Goal: Transaction & Acquisition: Purchase product/service

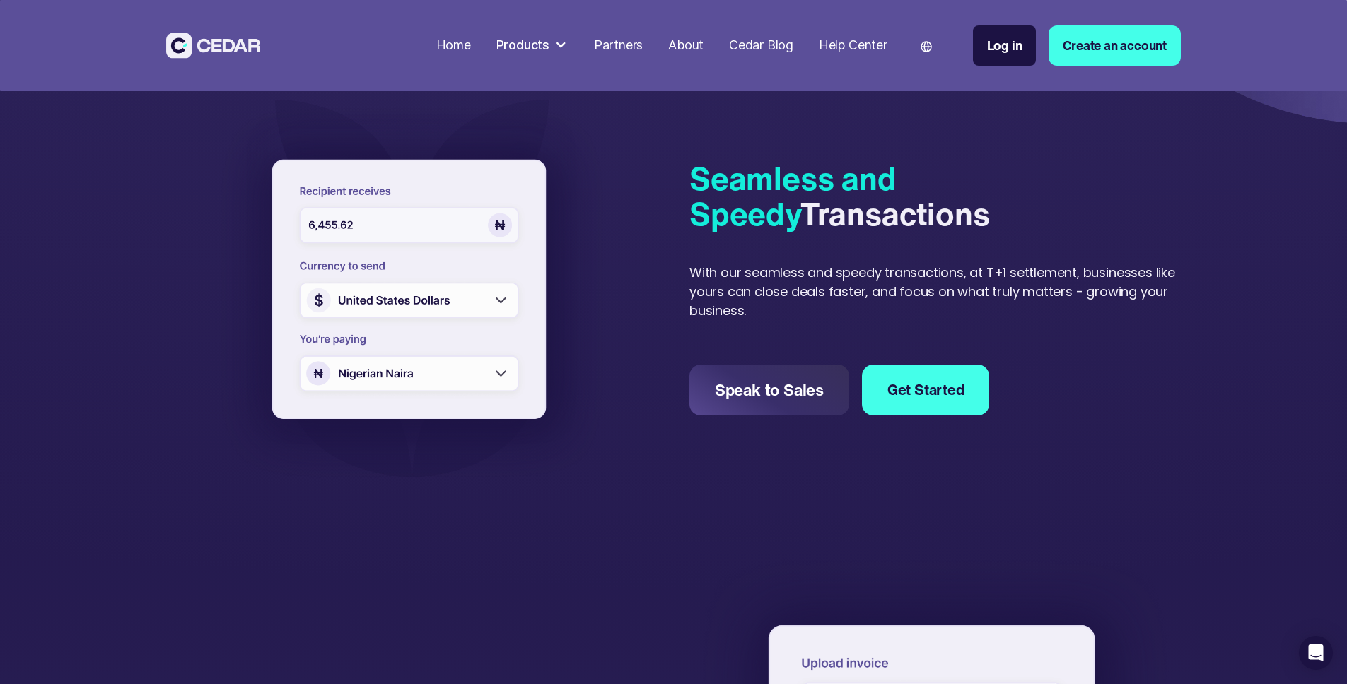
click at [703, 45] on div "About" at bounding box center [685, 45] width 35 height 19
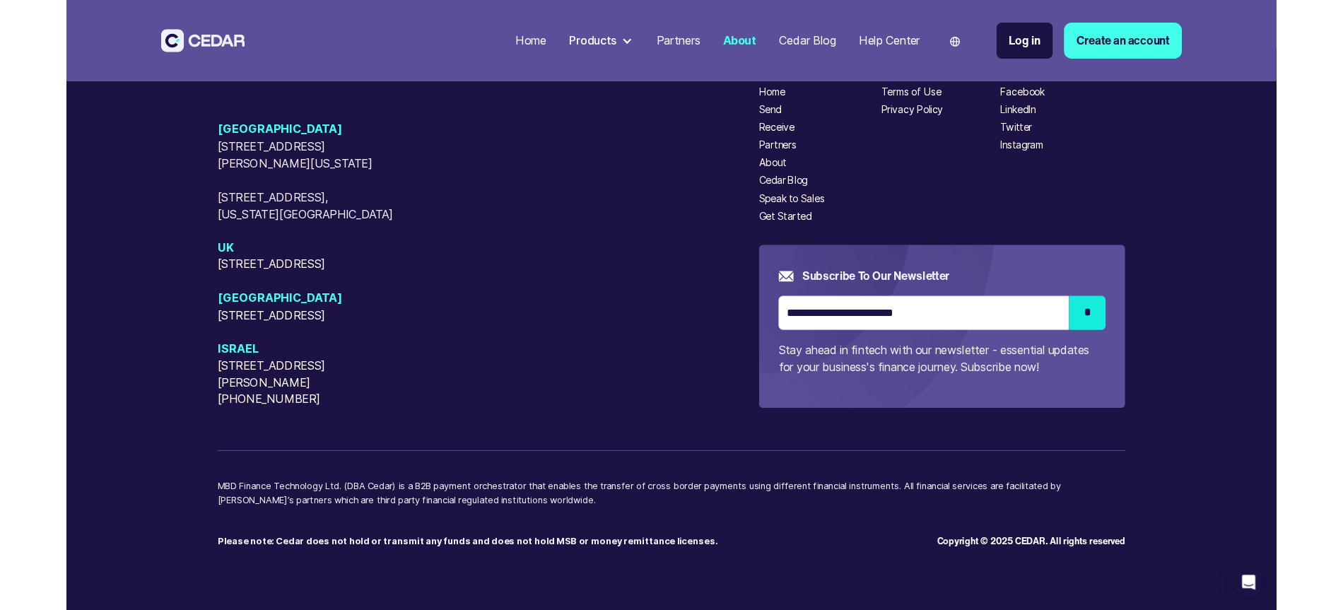
scroll to position [3968, 0]
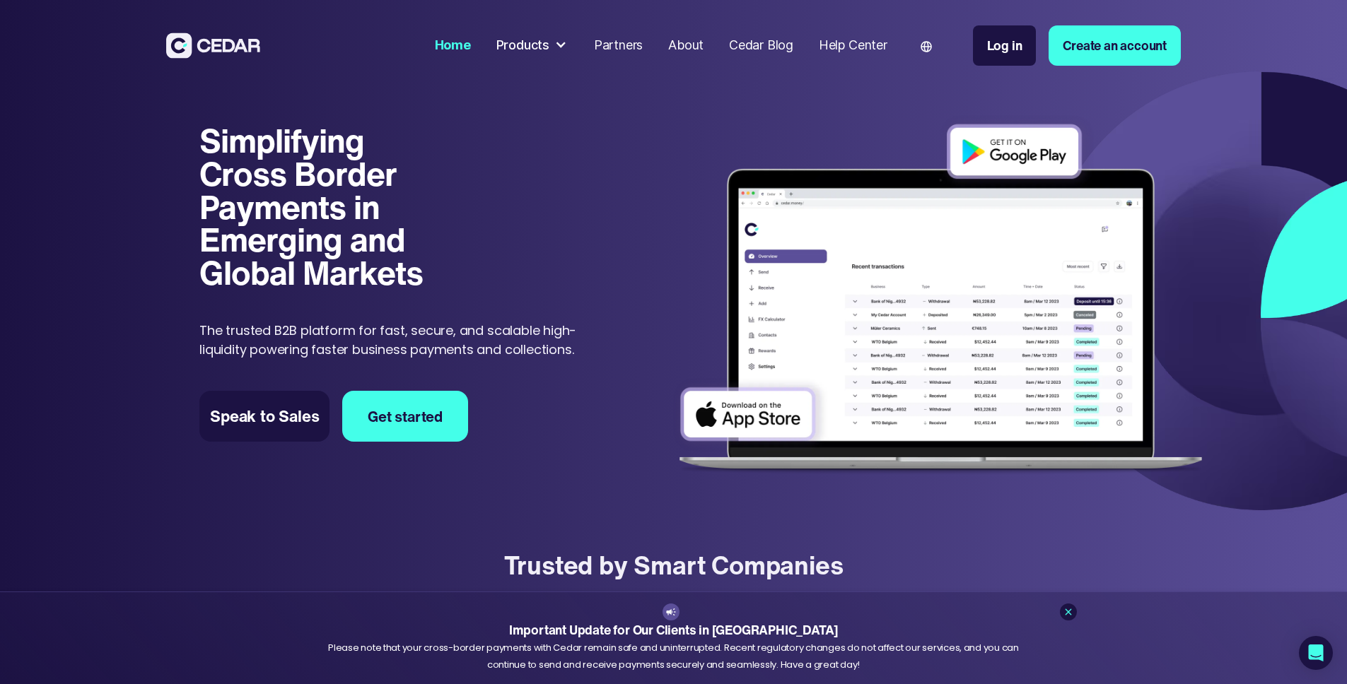
click at [575, 53] on div "Products" at bounding box center [532, 46] width 85 height 32
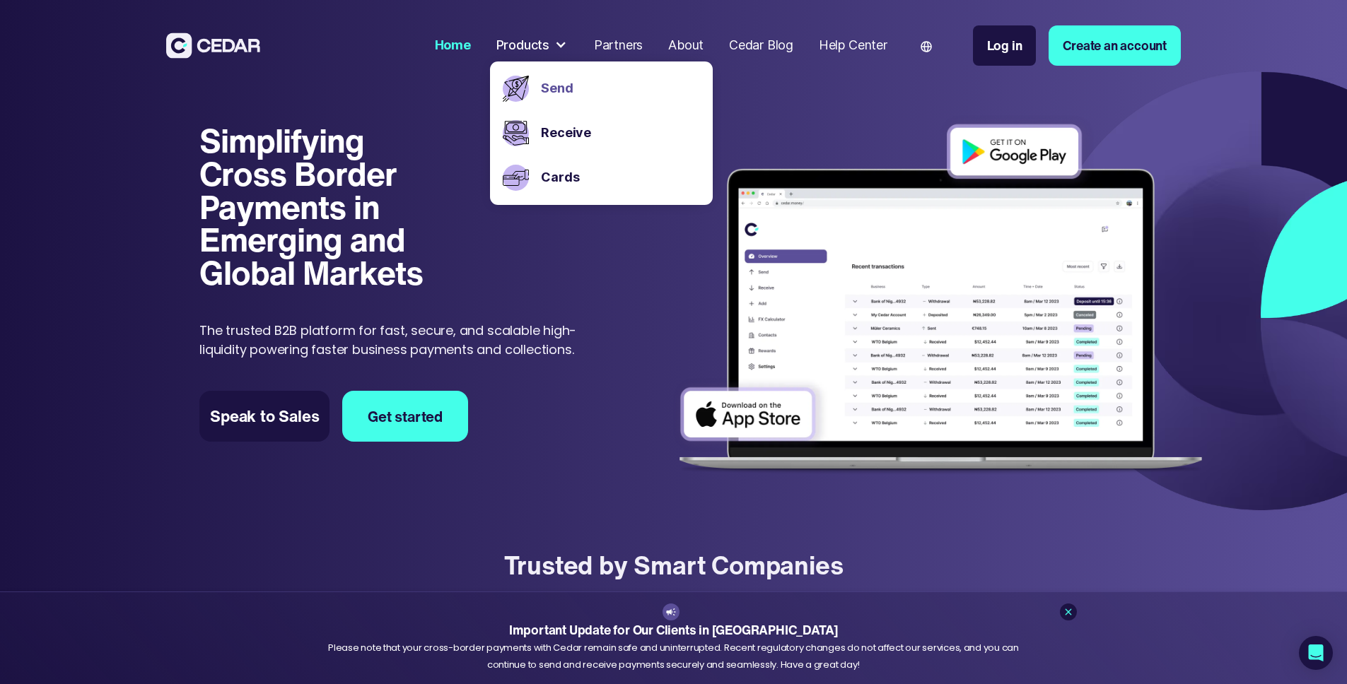
click at [616, 94] on link "Send" at bounding box center [620, 88] width 158 height 19
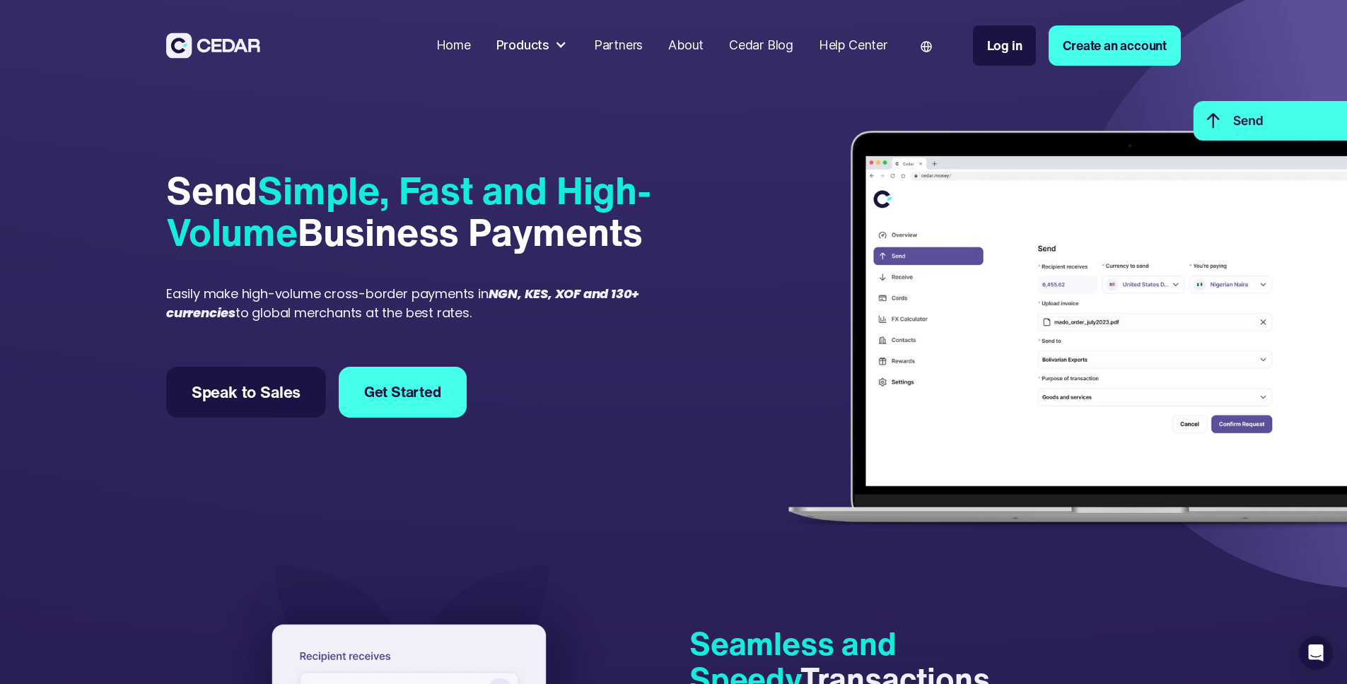
click at [471, 51] on div "Home" at bounding box center [453, 45] width 35 height 19
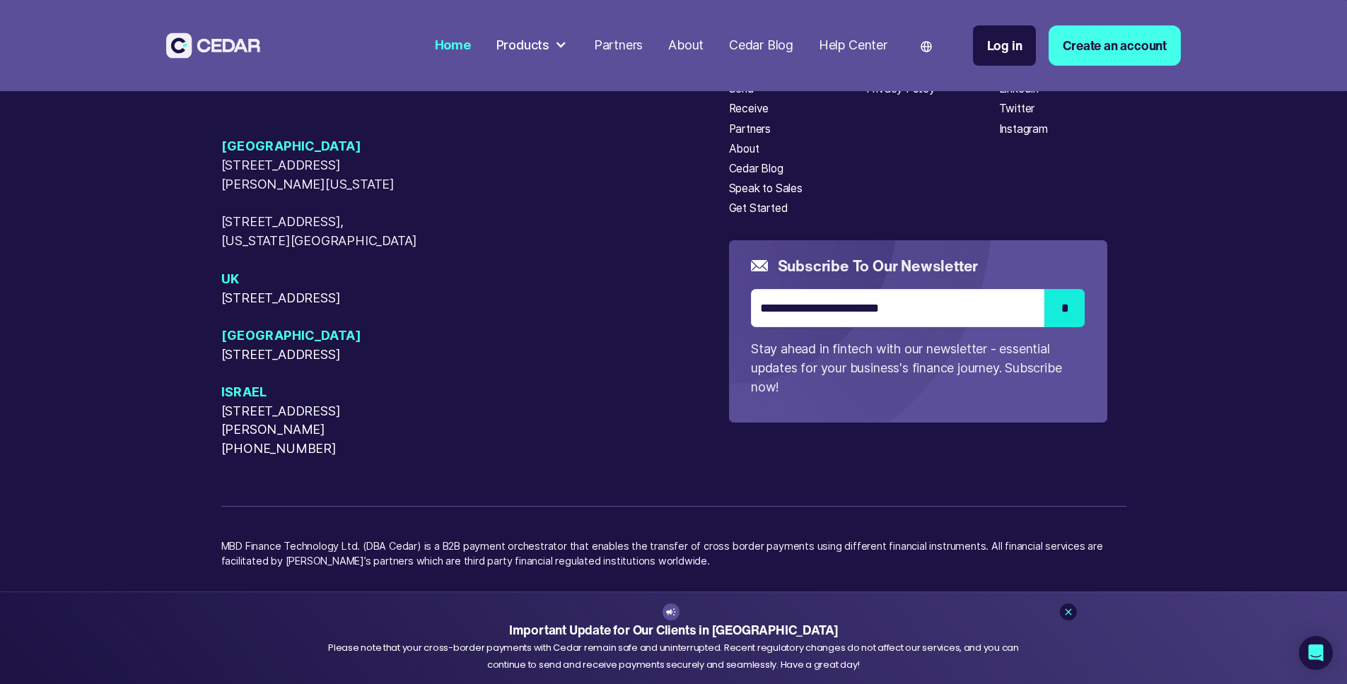
scroll to position [7715, 0]
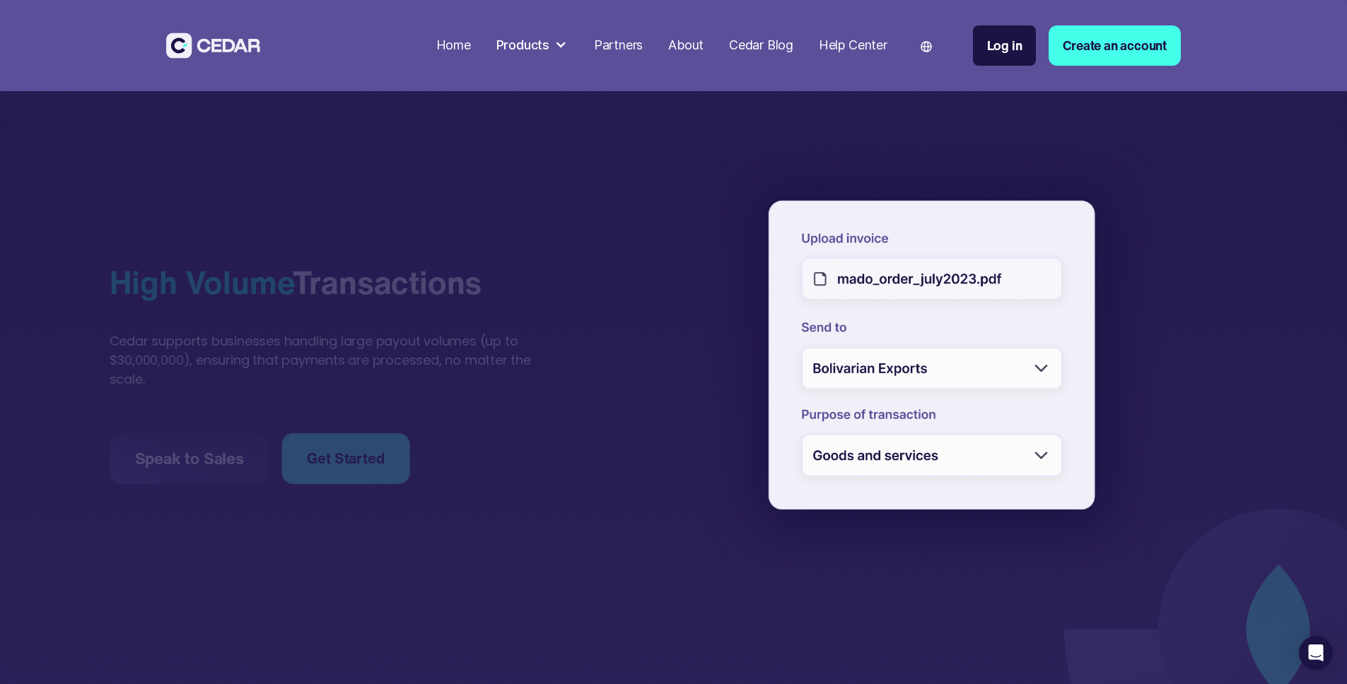
scroll to position [1147, 0]
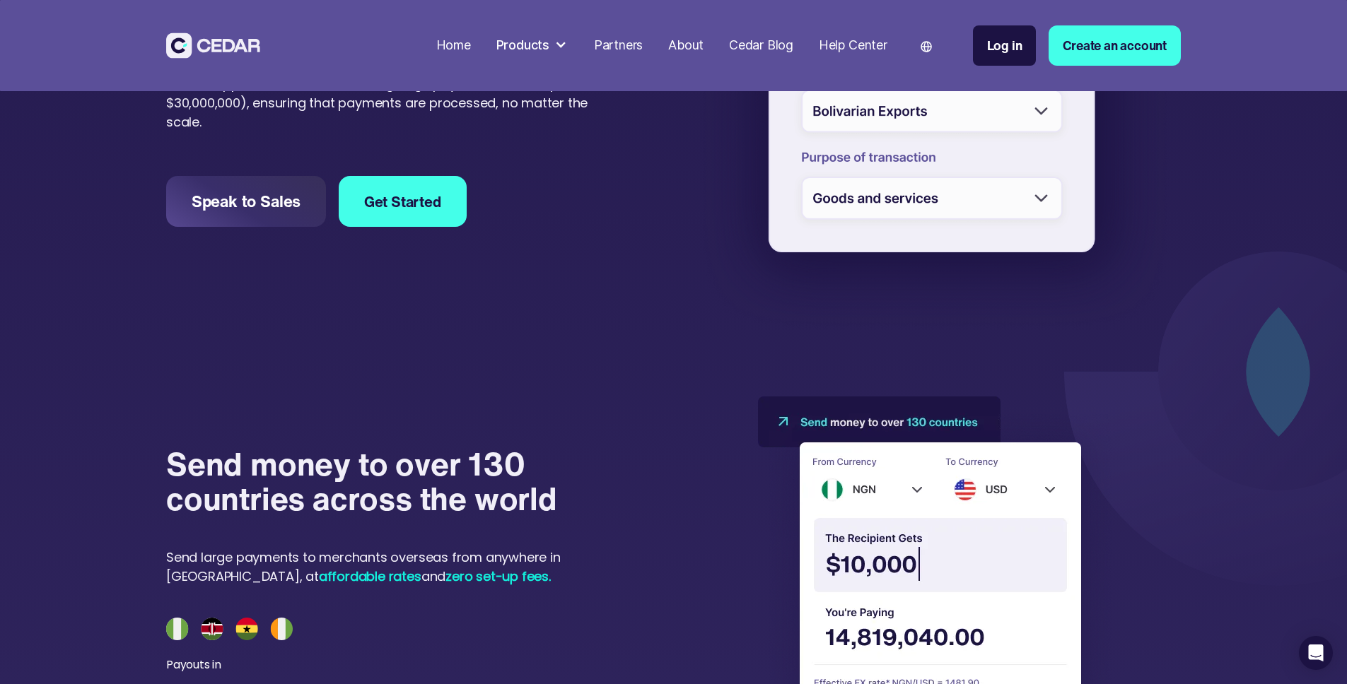
click at [567, 45] on div at bounding box center [560, 45] width 13 height 13
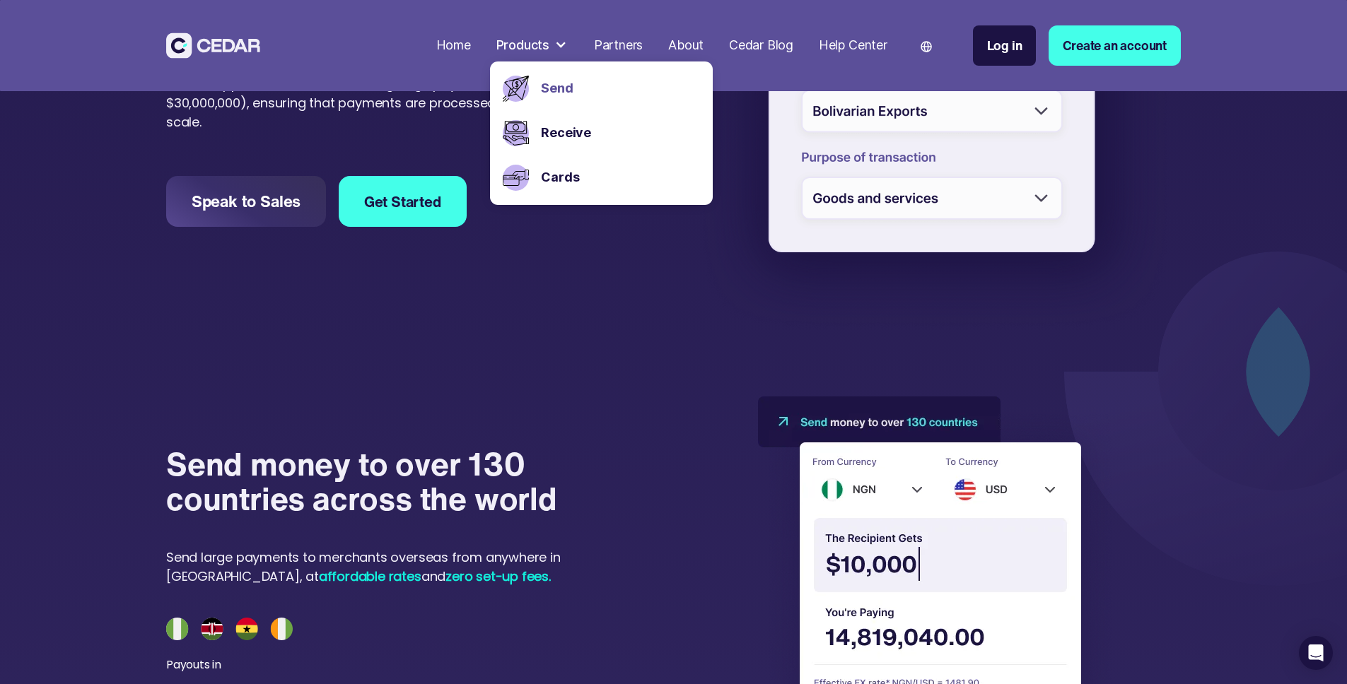
click at [605, 87] on link "Send" at bounding box center [620, 88] width 158 height 19
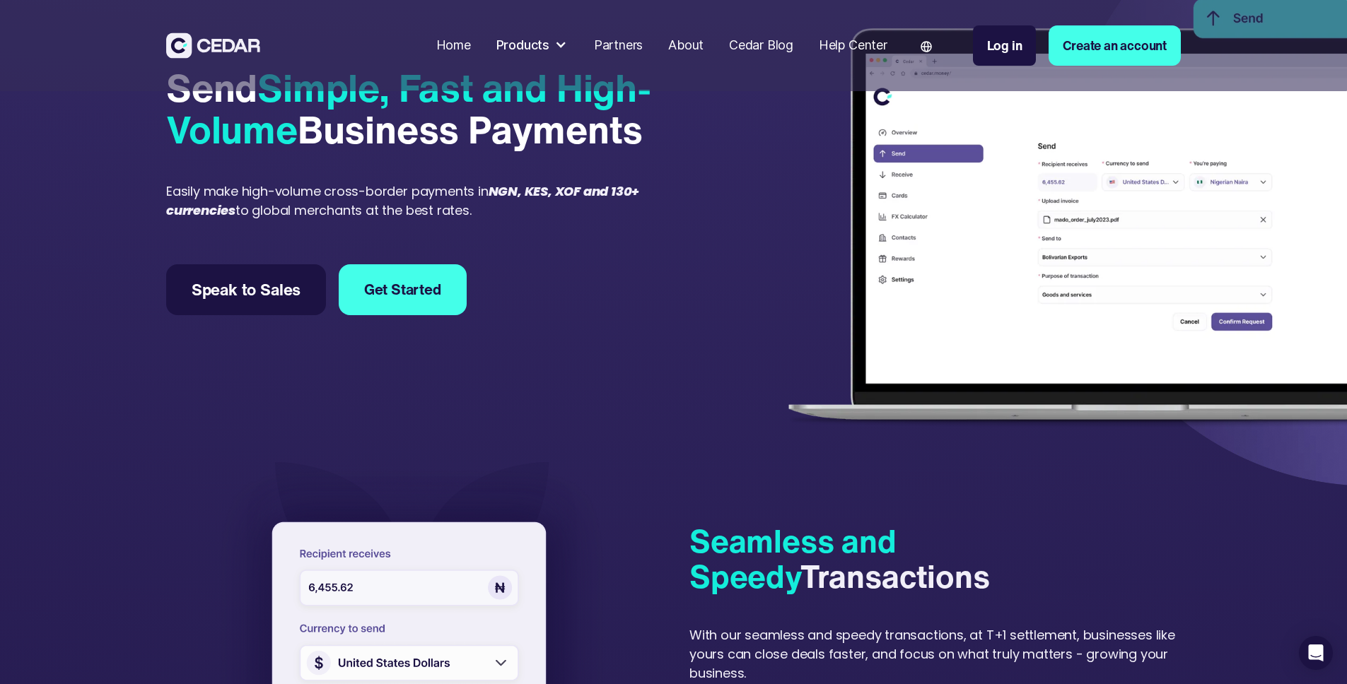
scroll to position [112, 0]
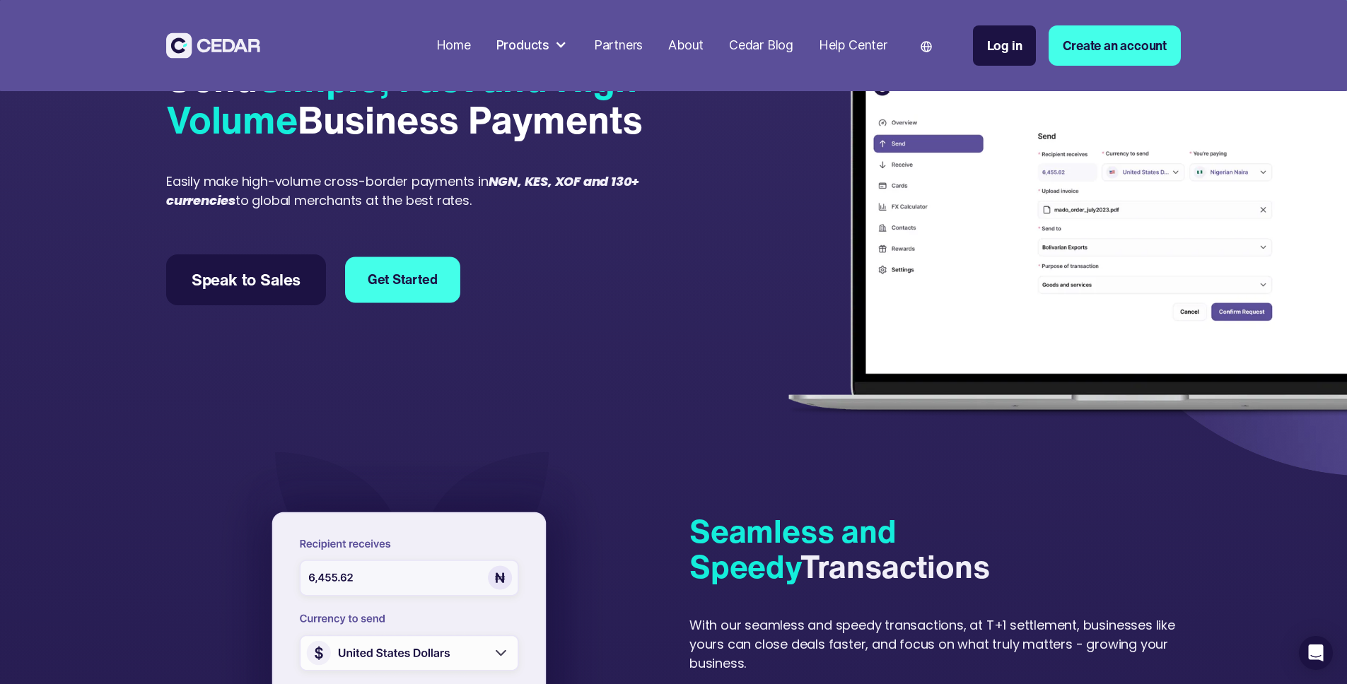
click at [427, 303] on link "Get Started" at bounding box center [402, 280] width 115 height 46
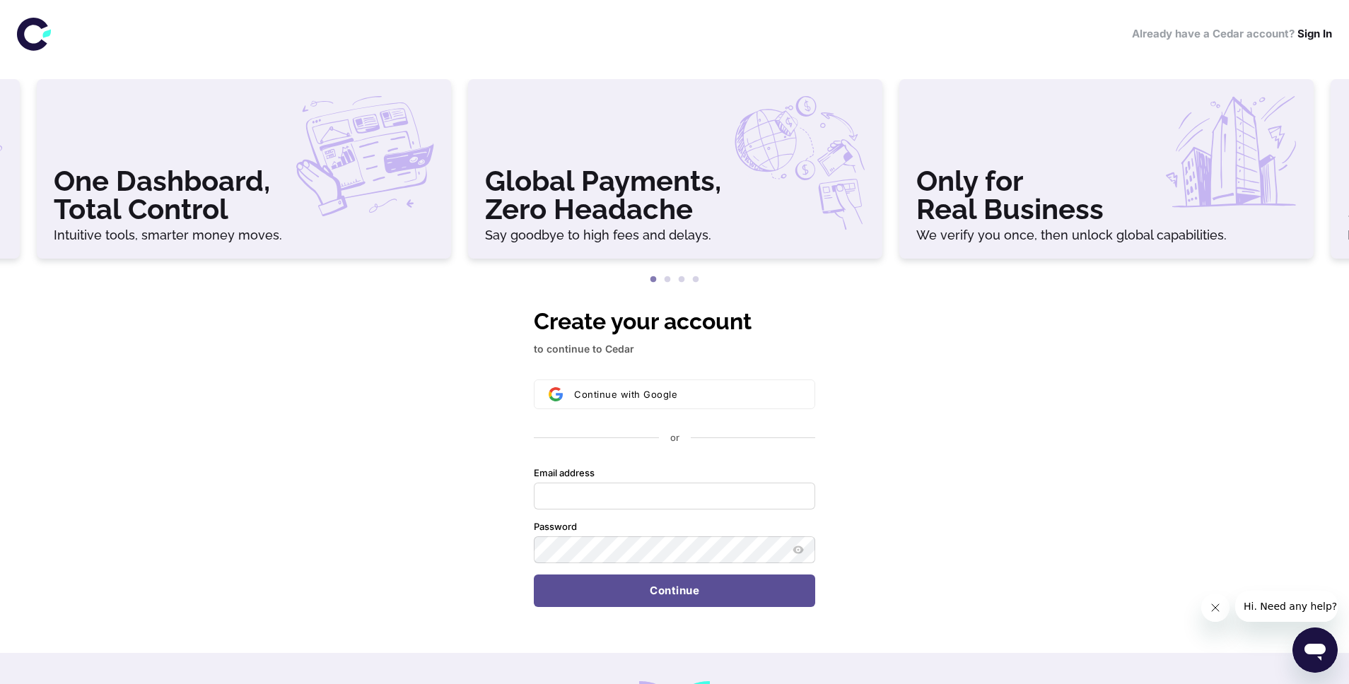
scroll to position [288, 0]
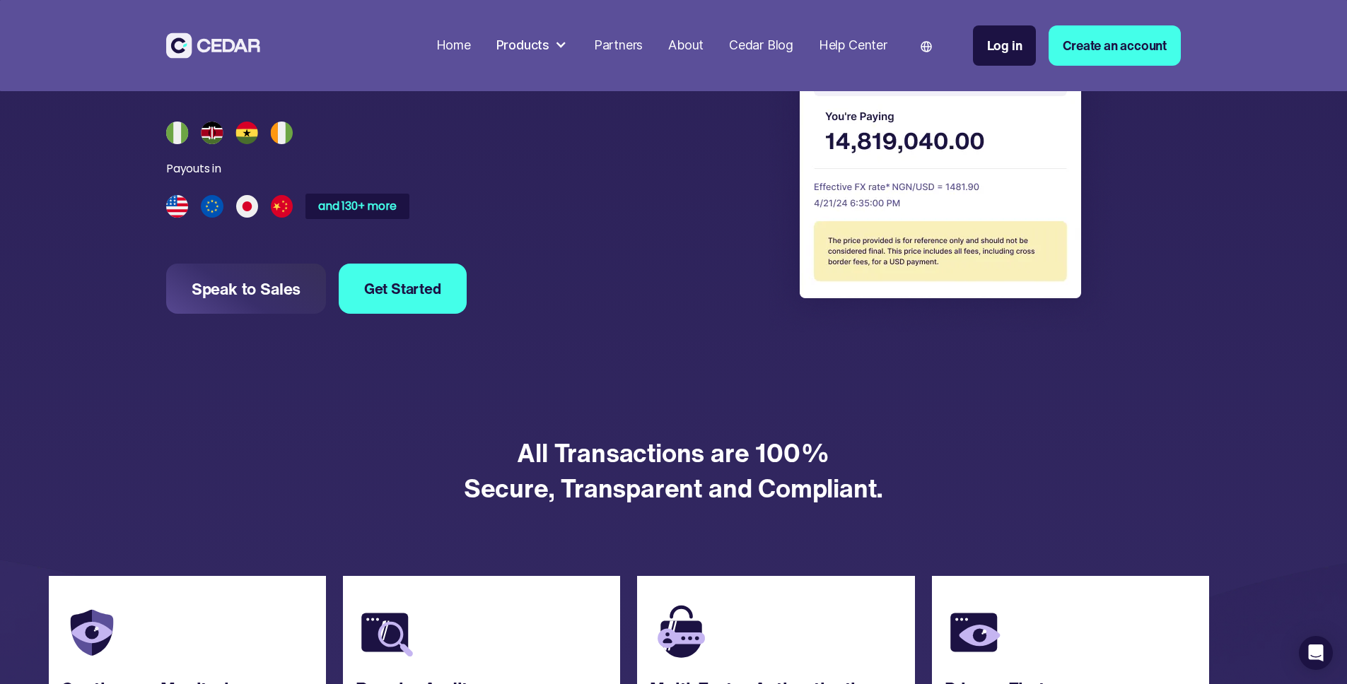
scroll to position [1545, 0]
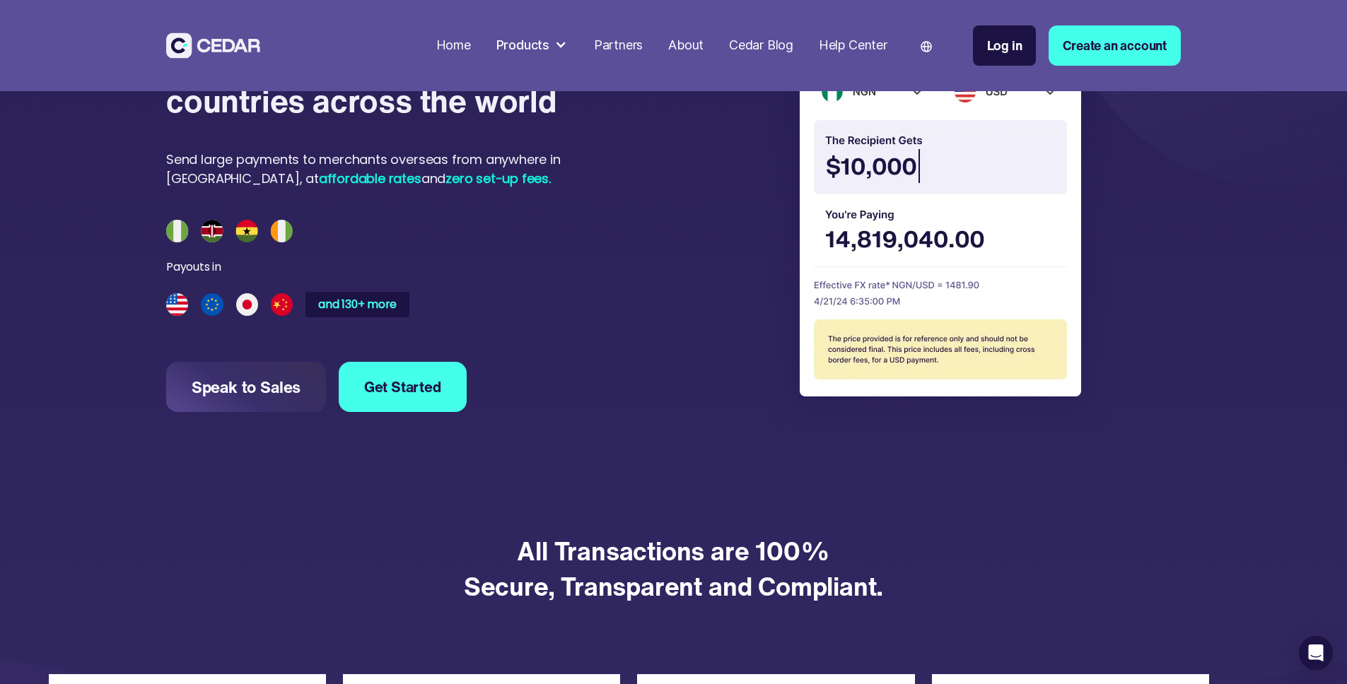
drag, startPoint x: 298, startPoint y: 370, endPoint x: 219, endPoint y: 370, distance: 79.2
click at [219, 317] on div "Payouts in and 130+ more" at bounding box center [290, 269] width 248 height 98
click at [195, 242] on img at bounding box center [229, 231] width 127 height 22
click at [238, 242] on img at bounding box center [229, 231] width 127 height 22
click at [443, 345] on div "Send money to over 130 countries across the world Send large payments to mercha…" at bounding box center [385, 229] width 438 height 447
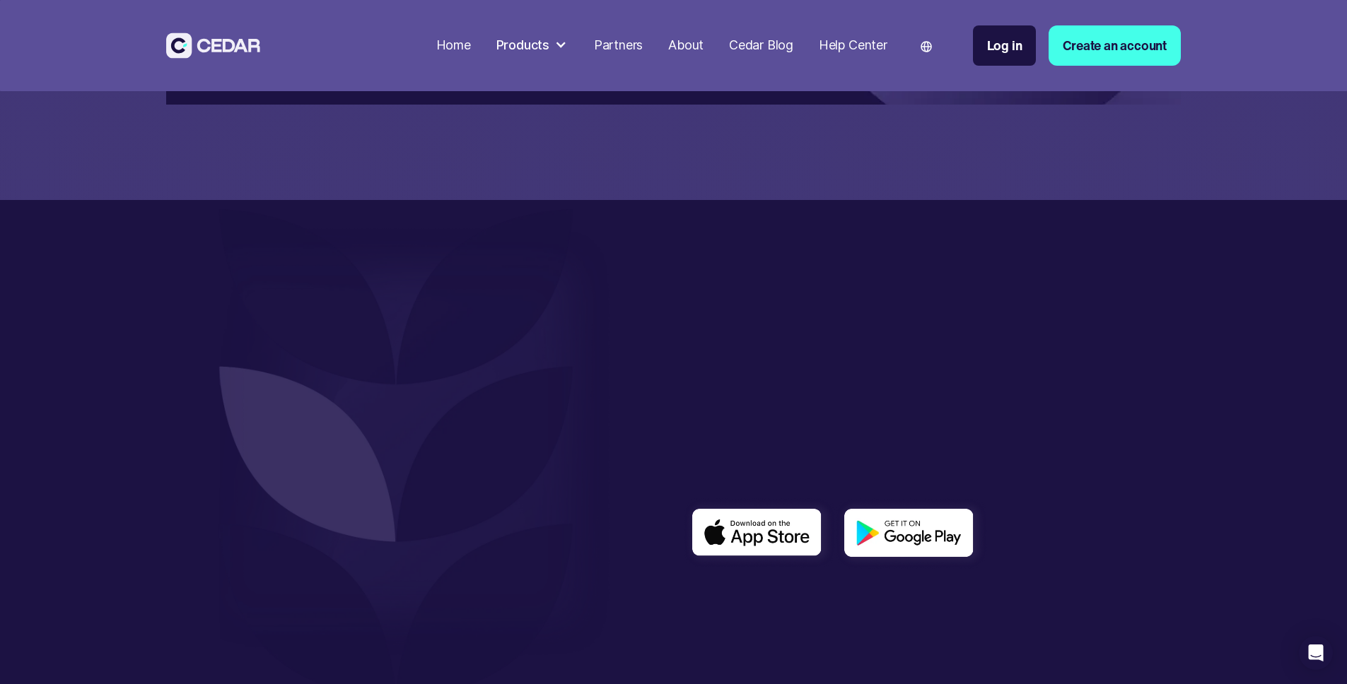
scroll to position [3942, 0]
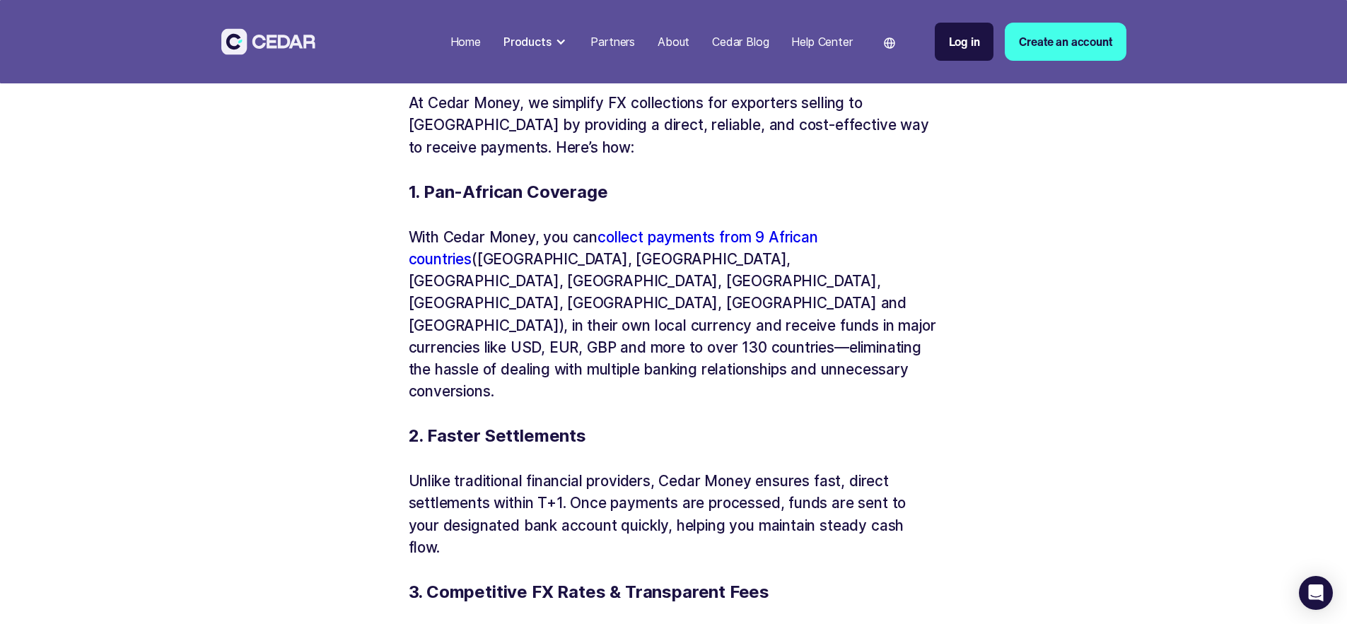
scroll to position [1998, 0]
click at [637, 257] on link "collect payments from 9 African countries" at bounding box center [613, 249] width 409 height 40
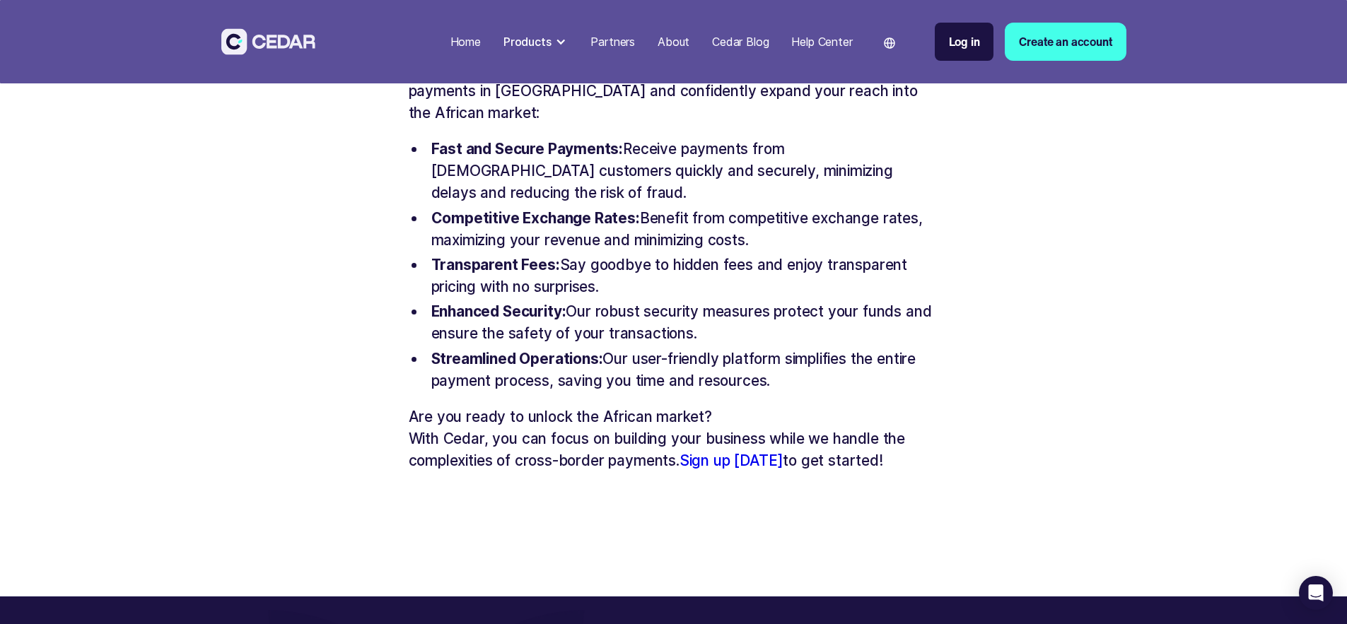
scroll to position [1684, 0]
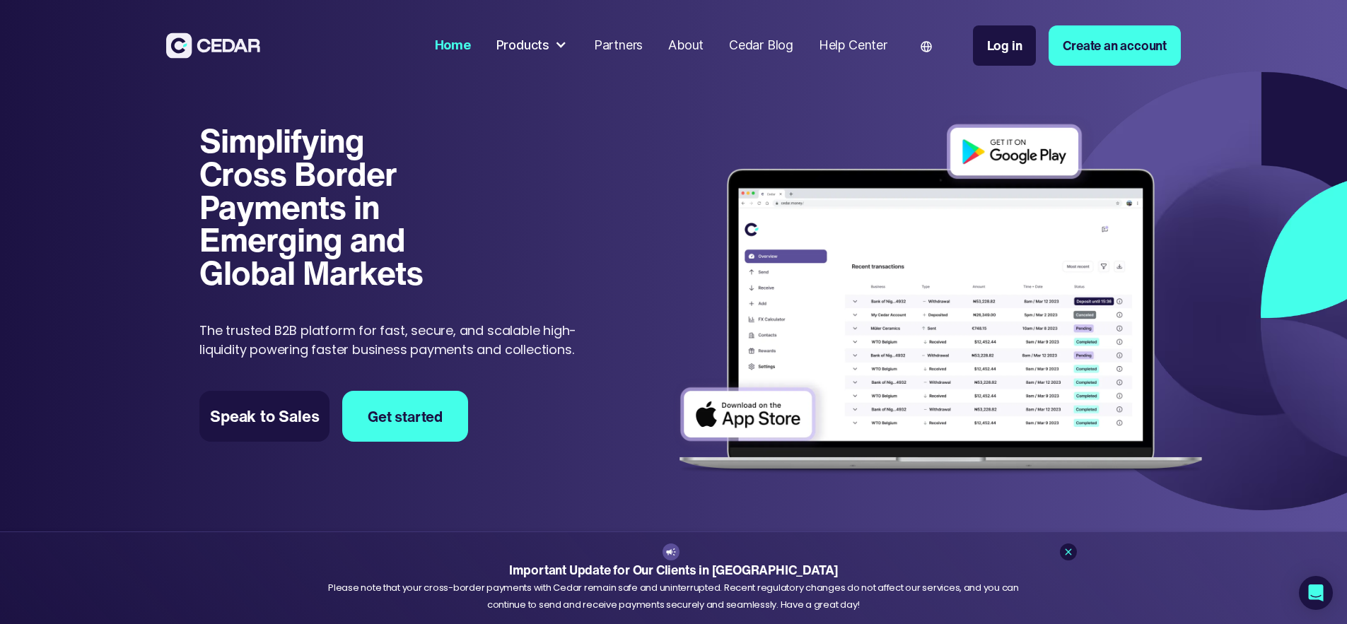
click at [643, 41] on div "Partners" at bounding box center [618, 45] width 49 height 19
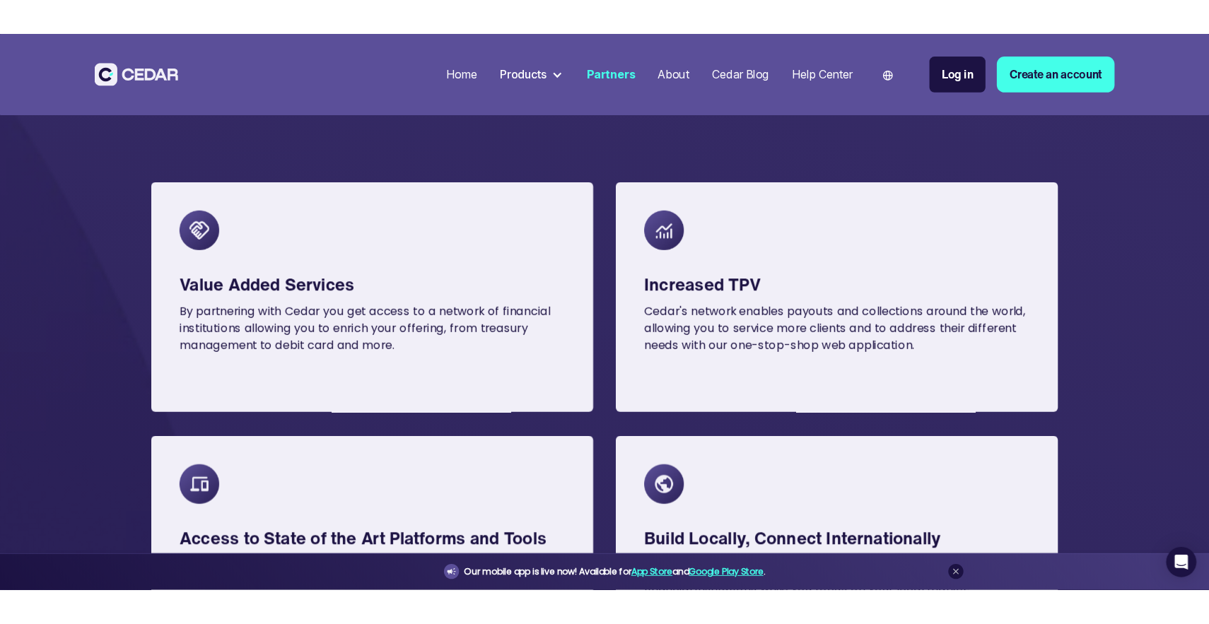
scroll to position [1007, 0]
